Goal: Manage account settings

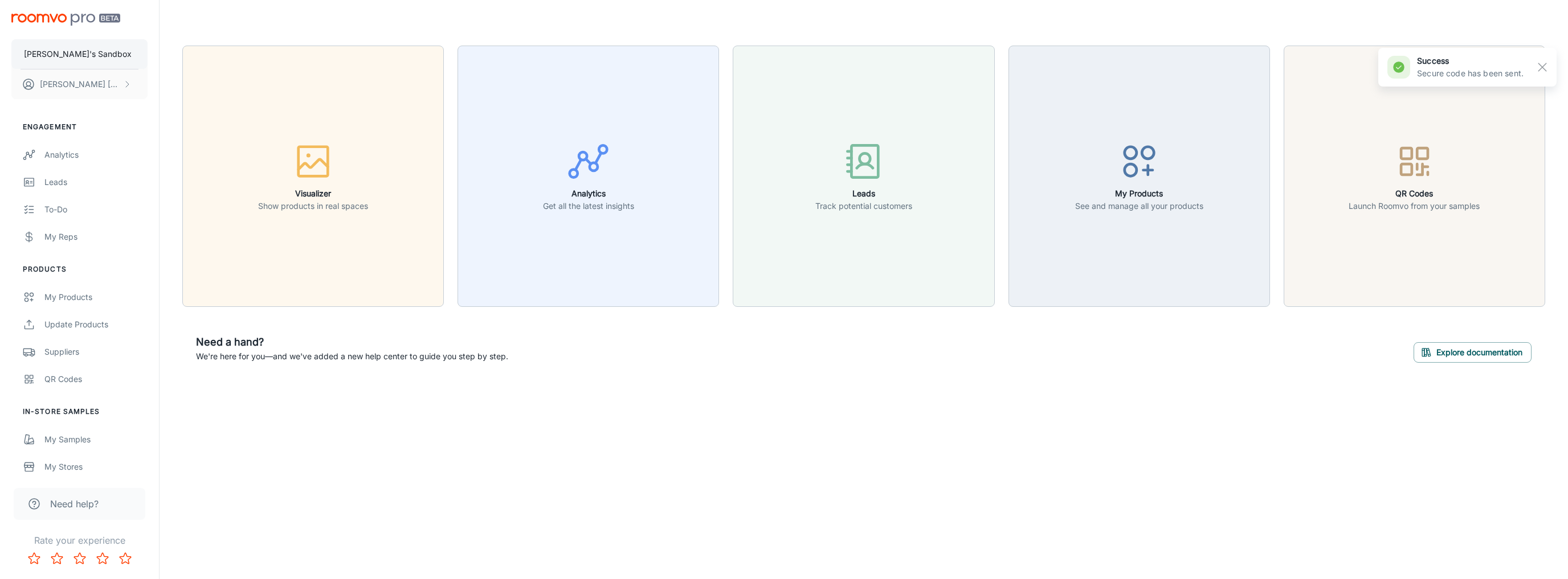
click at [95, 50] on button "[PERSON_NAME]'s Sandbox" at bounding box center [79, 53] width 136 height 30
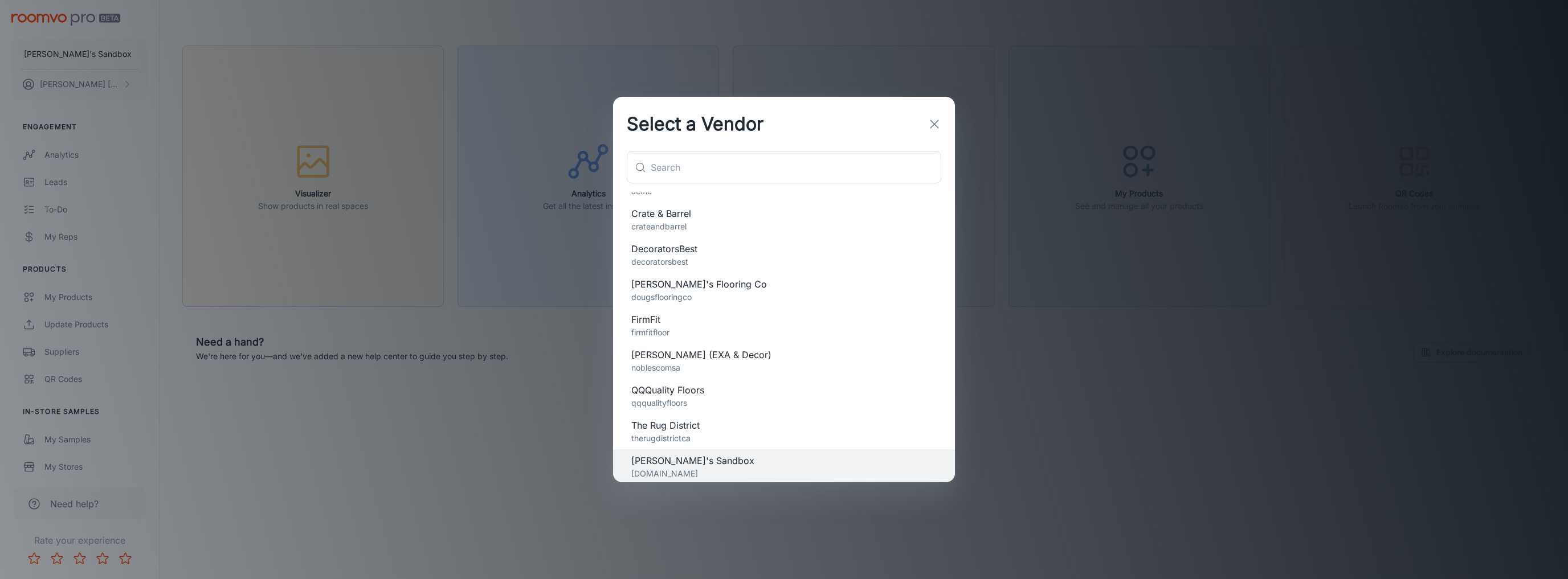
scroll to position [28, 0]
click at [455, 142] on div "Select a Vendor ​ ​ Acme emca acme Crate & Barrel crateandbarrel DecoratorsBest…" at bounding box center [784, 290] width 1568 height 579
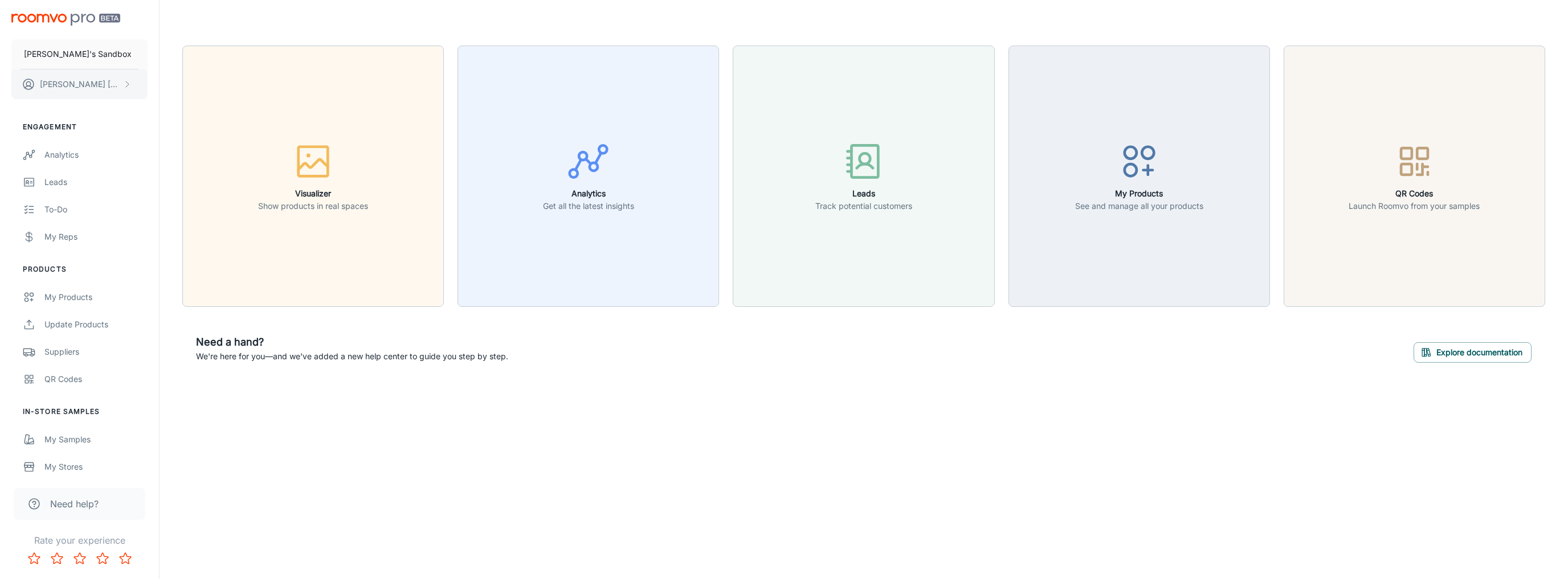
click at [89, 85] on p "Khang Nguyen" at bounding box center [80, 84] width 80 height 13
click at [169, 104] on li "Log out" at bounding box center [178, 102] width 61 height 19
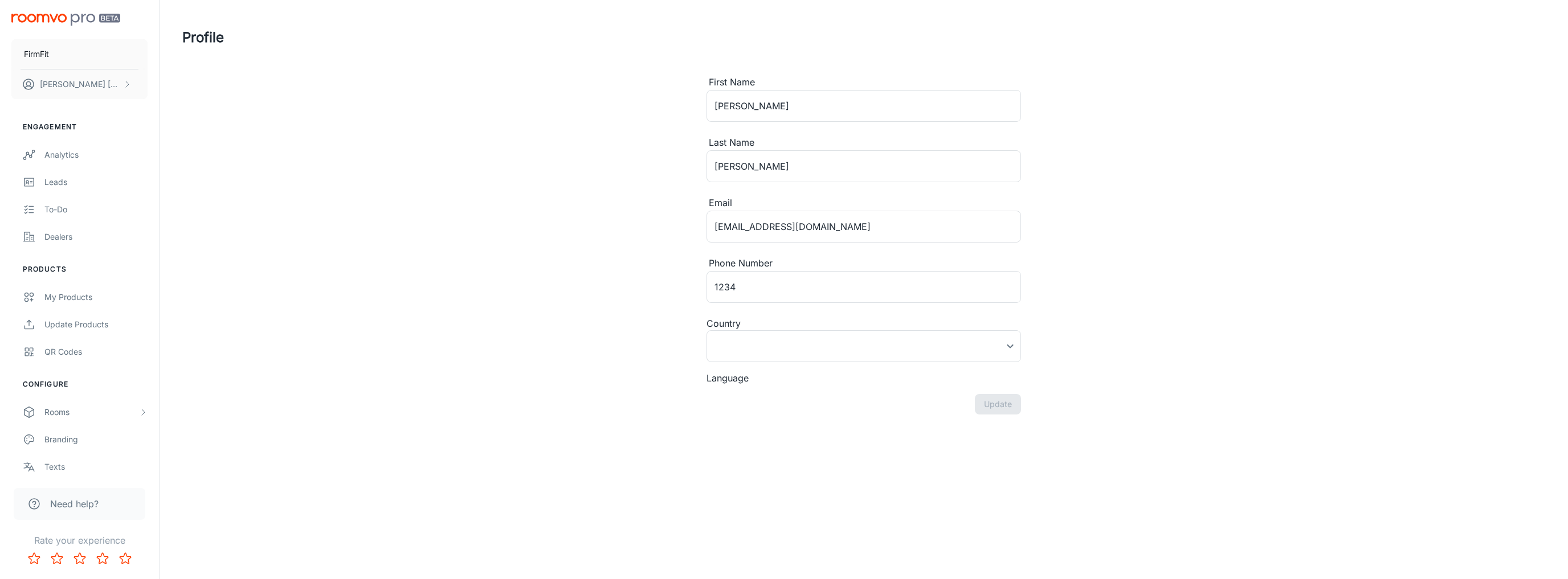
type input "[GEOGRAPHIC_DATA]"
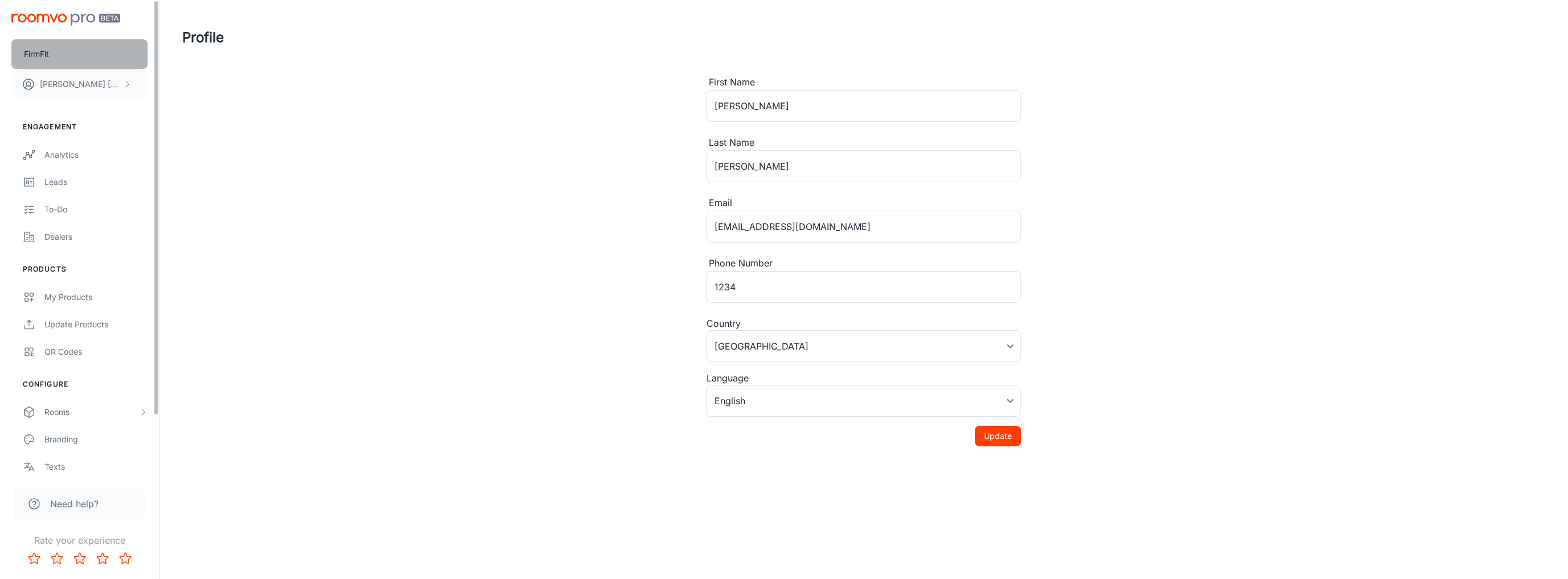
click at [81, 55] on button "FirmFit" at bounding box center [79, 53] width 136 height 30
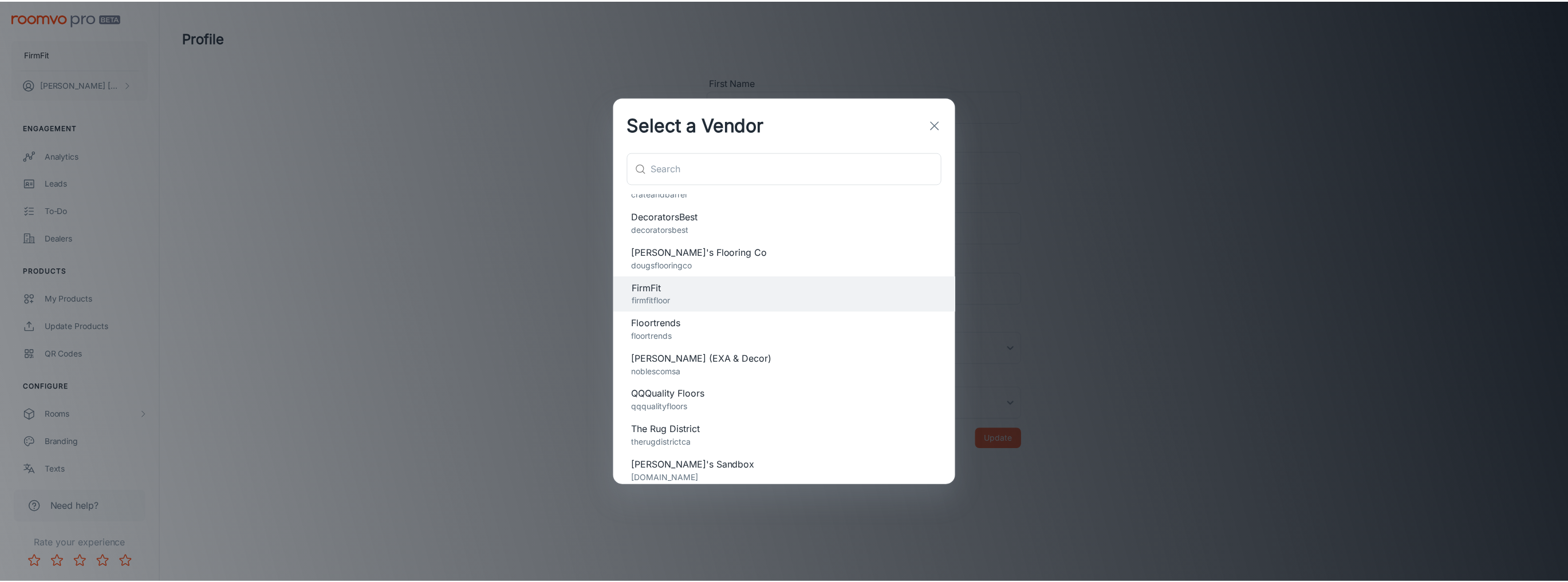
scroll to position [64, 0]
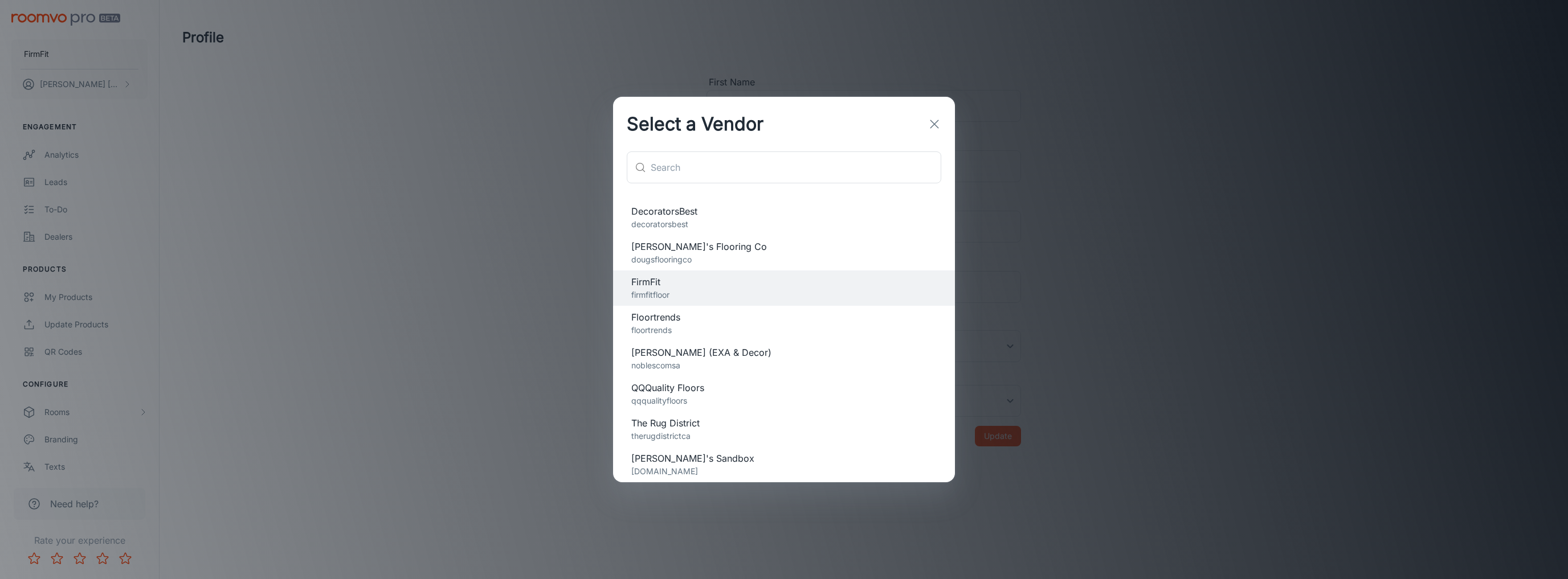
click at [706, 464] on span "[PERSON_NAME]'s Sandbox" at bounding box center [784, 458] width 306 height 14
